Goal: Information Seeking & Learning: Find specific fact

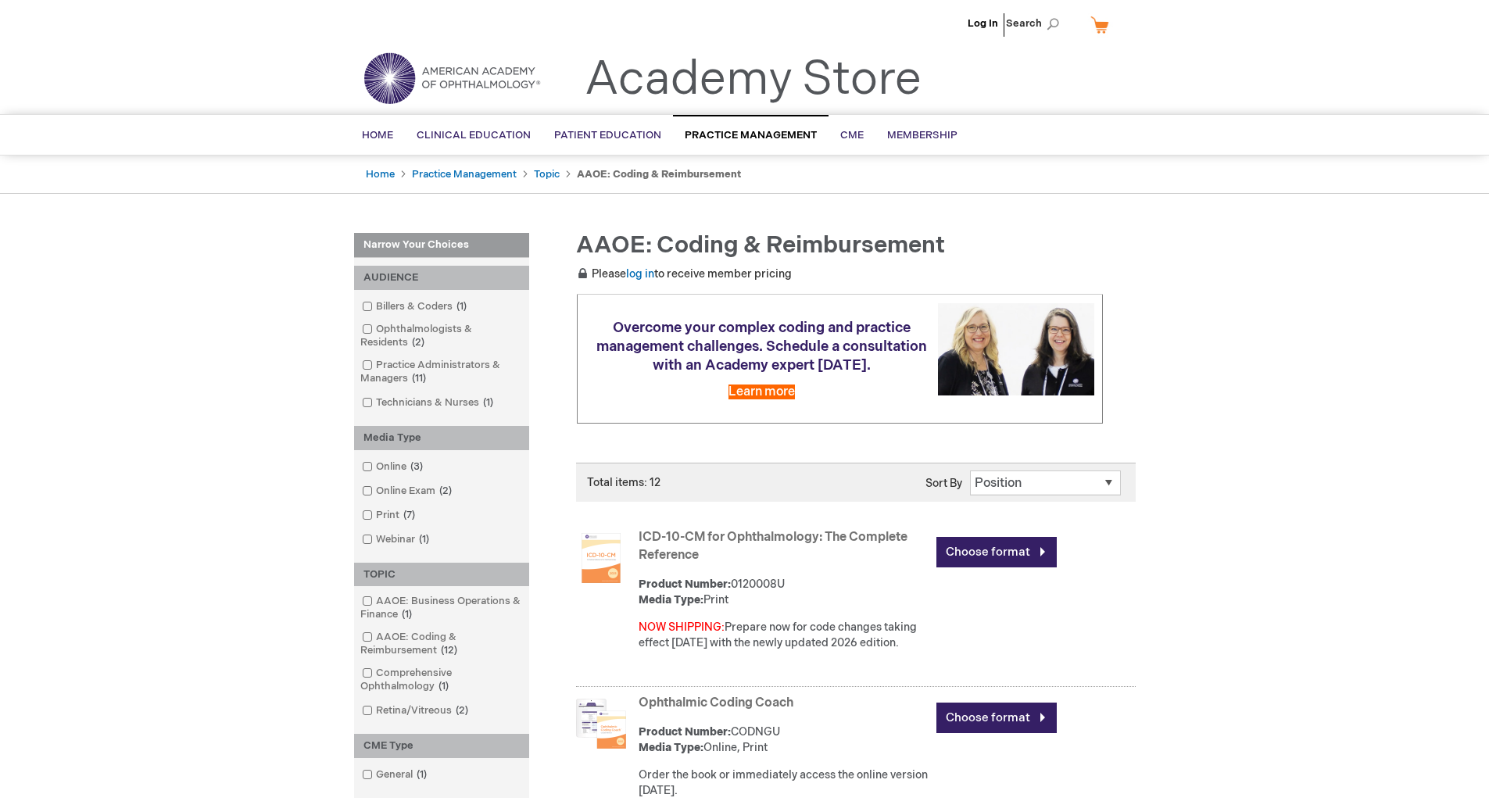
click at [1037, 22] on span "Search" at bounding box center [1036, 24] width 59 height 31
type input "[MEDICAL_DATA]"
click at [1047, 12] on button "Search" at bounding box center [1052, 24] width 12 height 25
